Goal: Navigation & Orientation: Find specific page/section

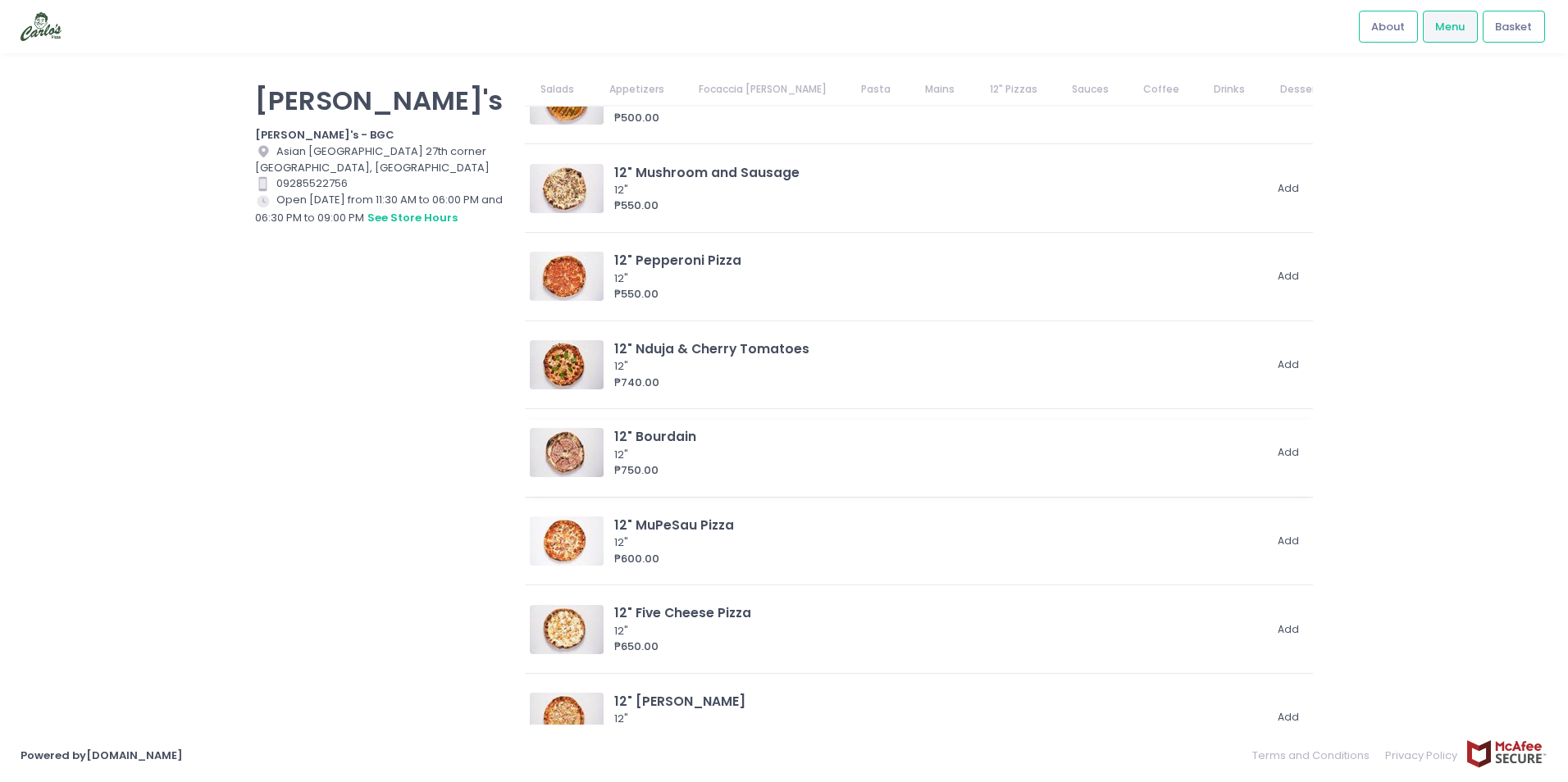
scroll to position [1865, 0]
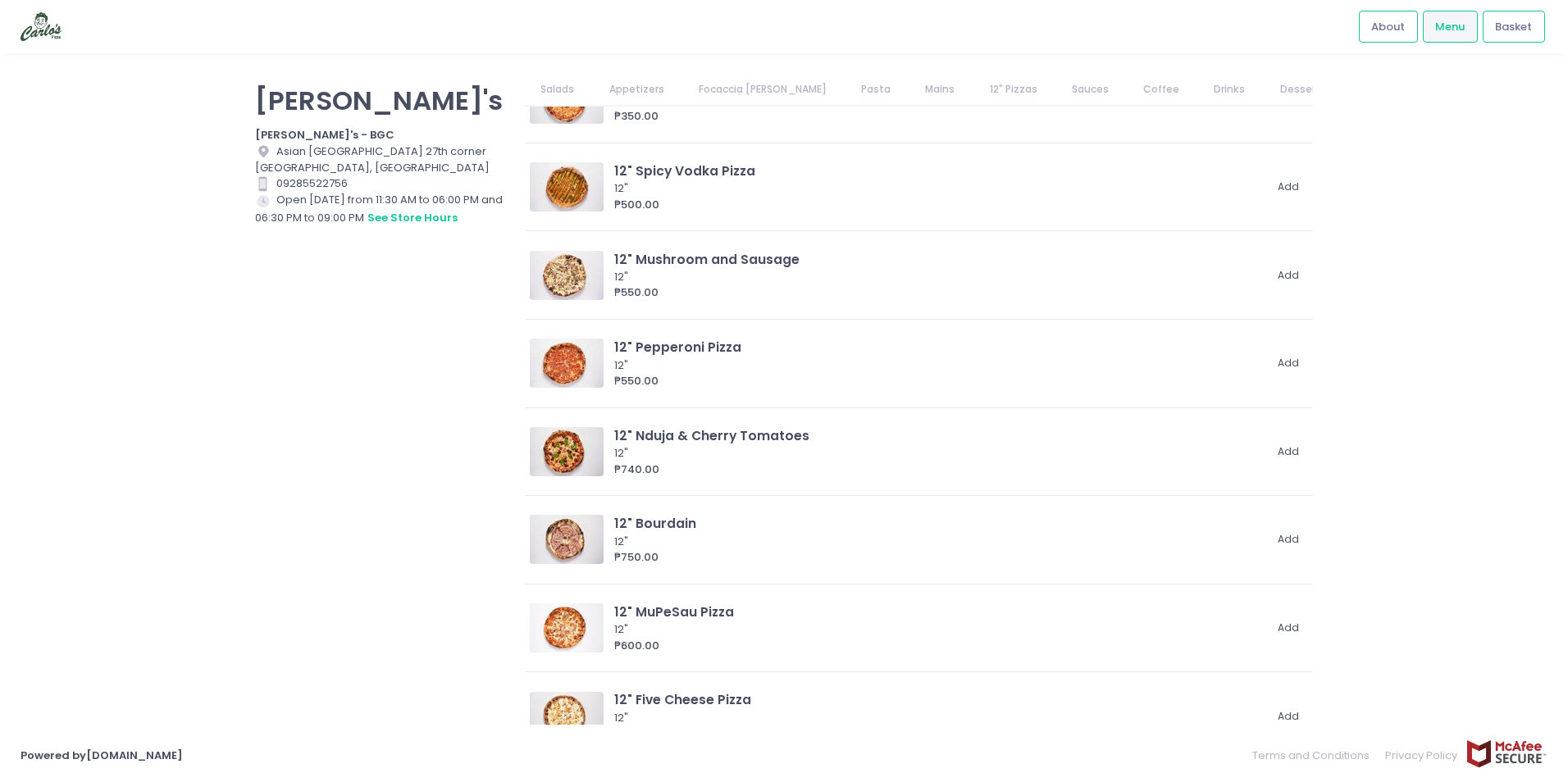
click at [1198, 96] on link "Drinks" at bounding box center [1229, 89] width 63 height 31
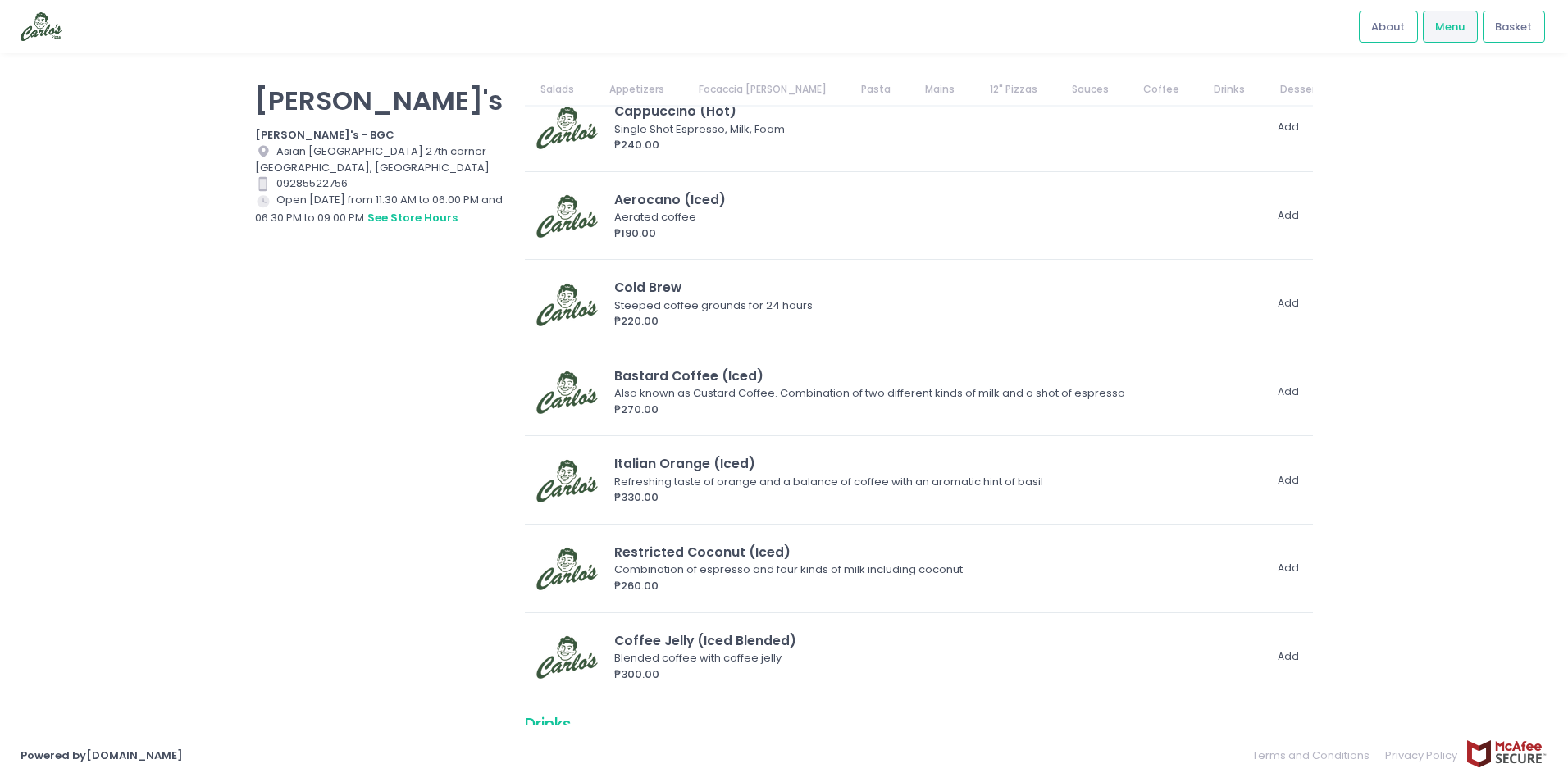
scroll to position [4243, 0]
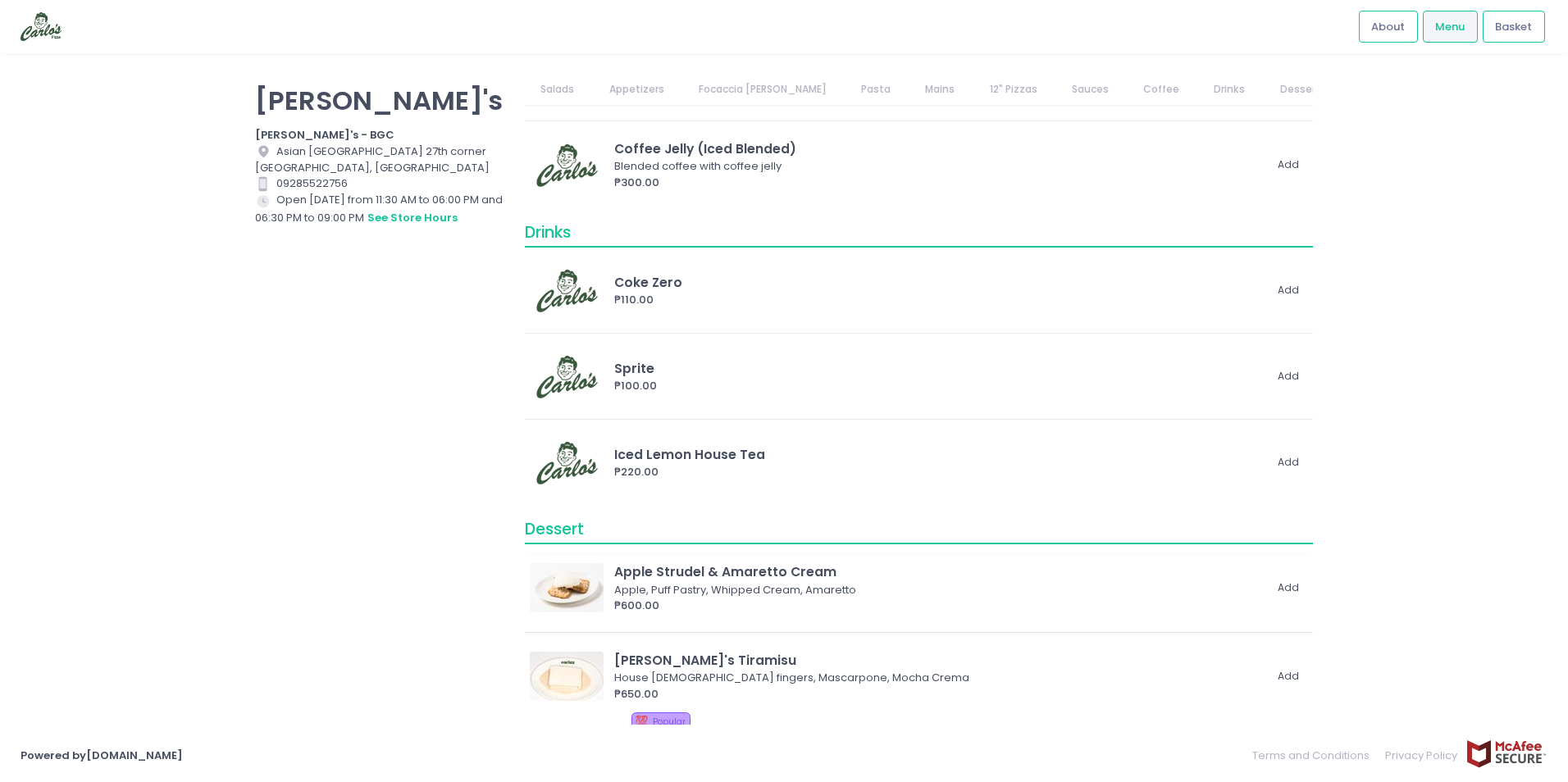
scroll to position [4817, 0]
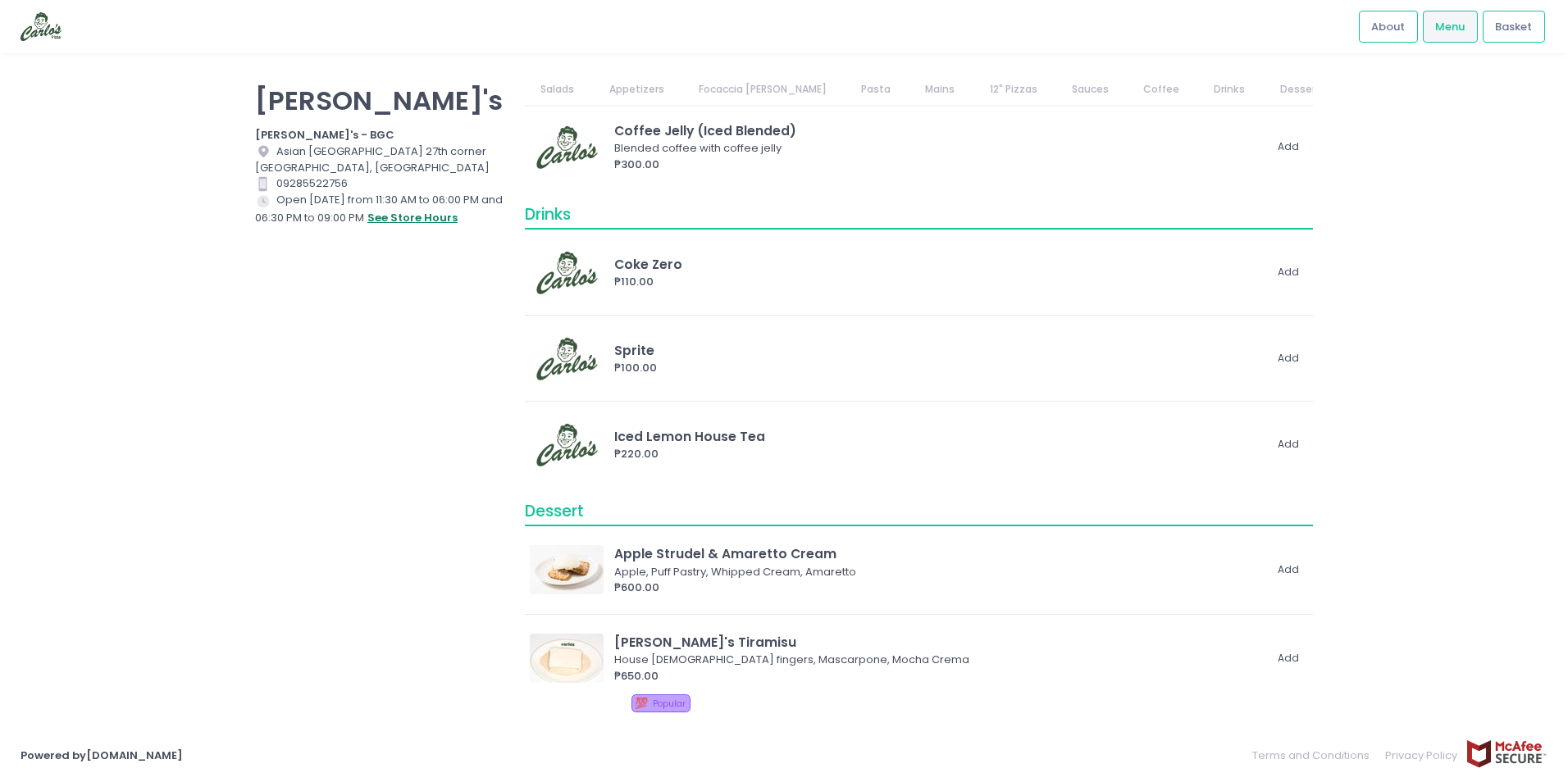
click at [421, 223] on button "see store hours" at bounding box center [412, 218] width 92 height 18
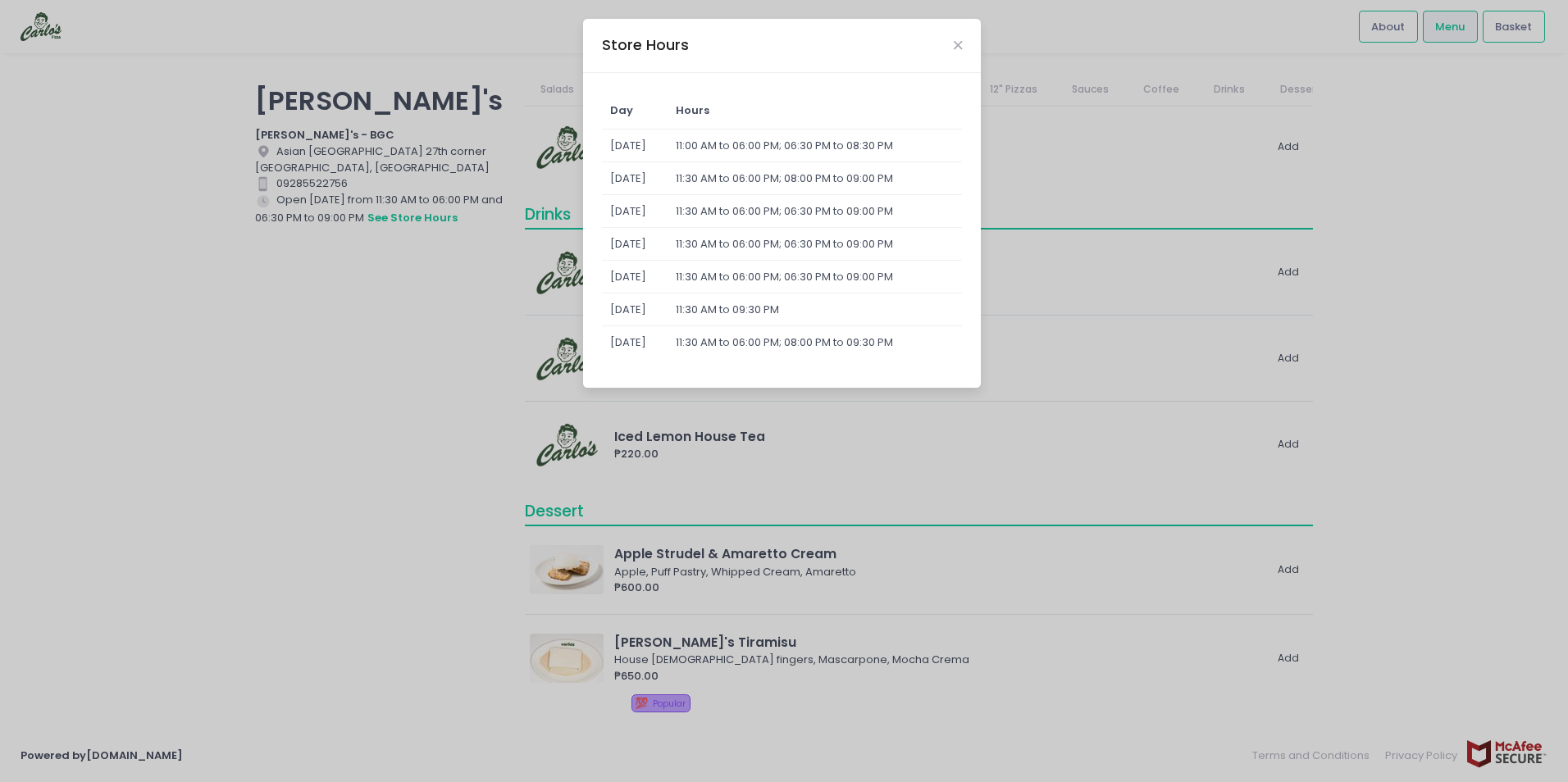
click at [1040, 386] on div "Store Hours Day Hours Sunday 11:00 AM to 06:00 PM; 06:30 PM to 08:30 PM Monday …" at bounding box center [784, 391] width 1568 height 782
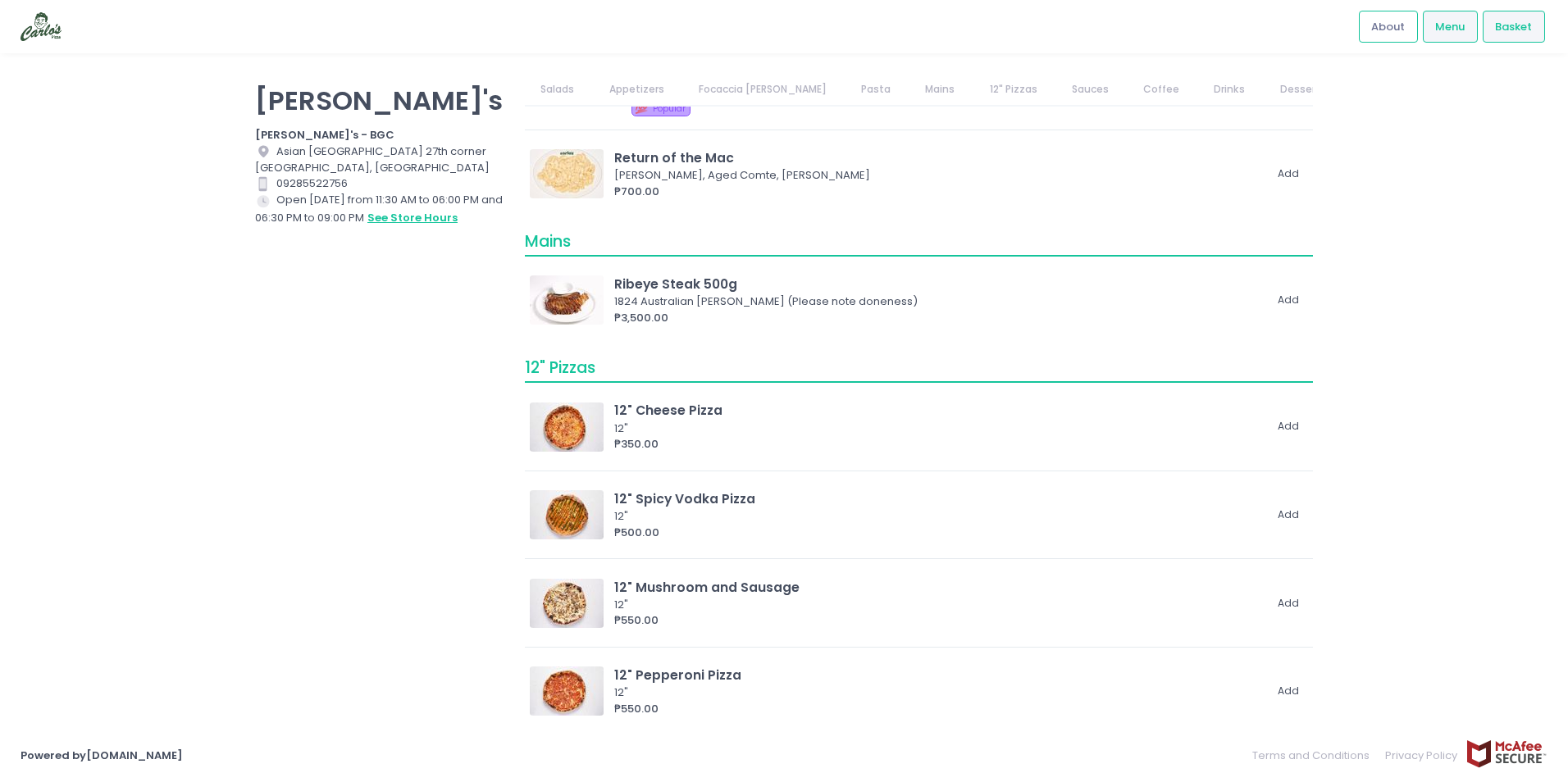
scroll to position [882, 0]
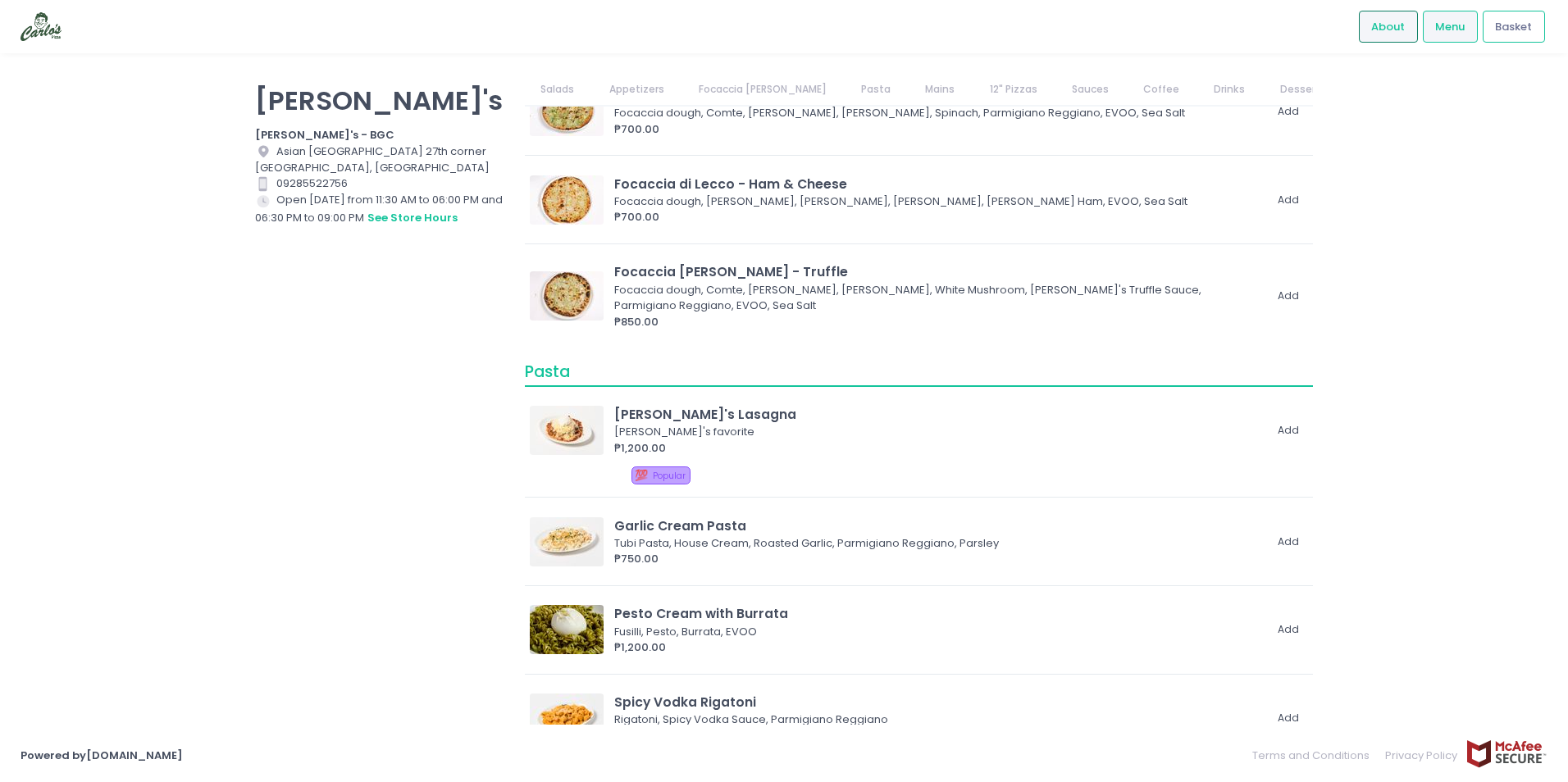
click at [1399, 26] on span "About" at bounding box center [1388, 27] width 34 height 16
